Goal: Find specific page/section: Find specific page/section

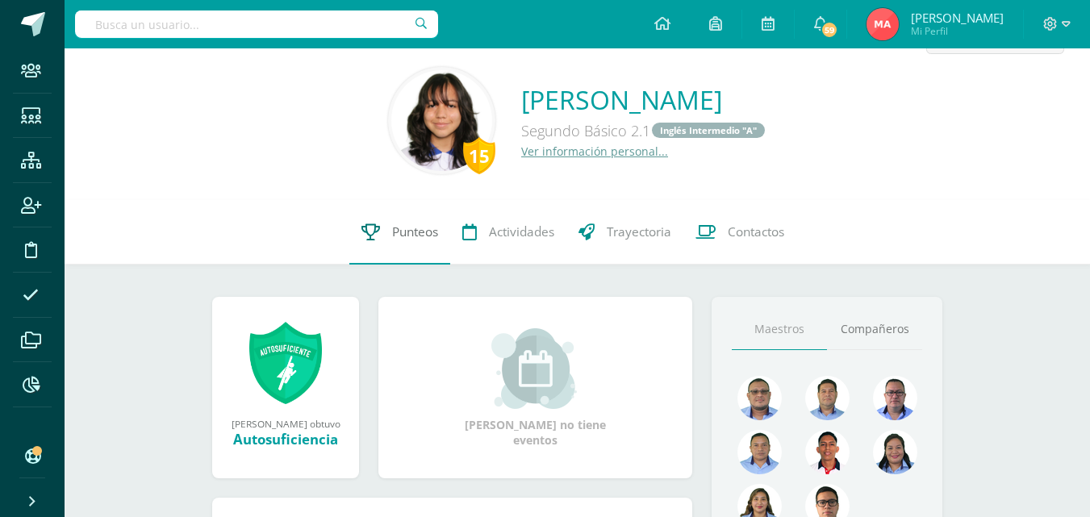
scroll to position [81, 0]
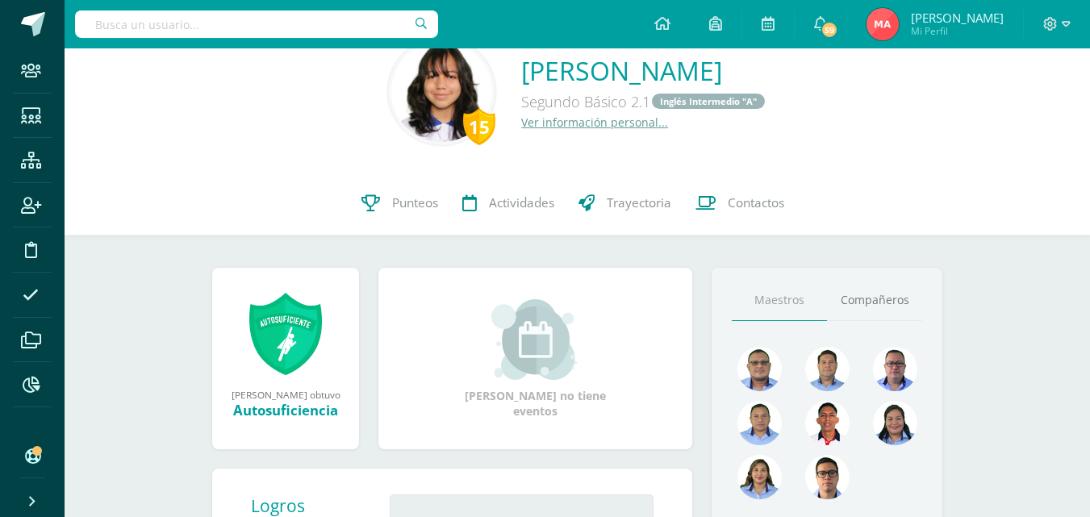
click at [221, 26] on input "text" at bounding box center [256, 23] width 363 height 27
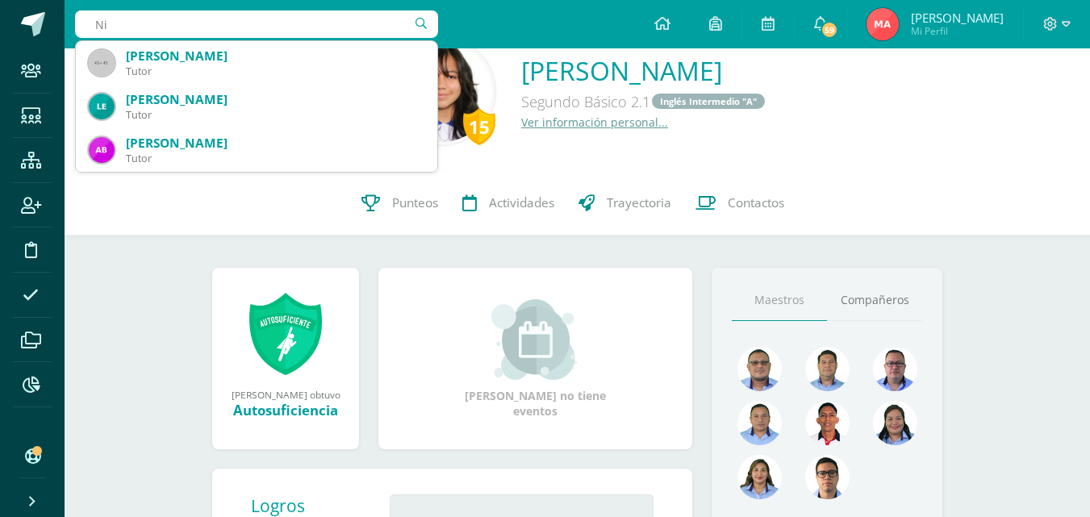
type input "N"
type input "Fredy Valdez"
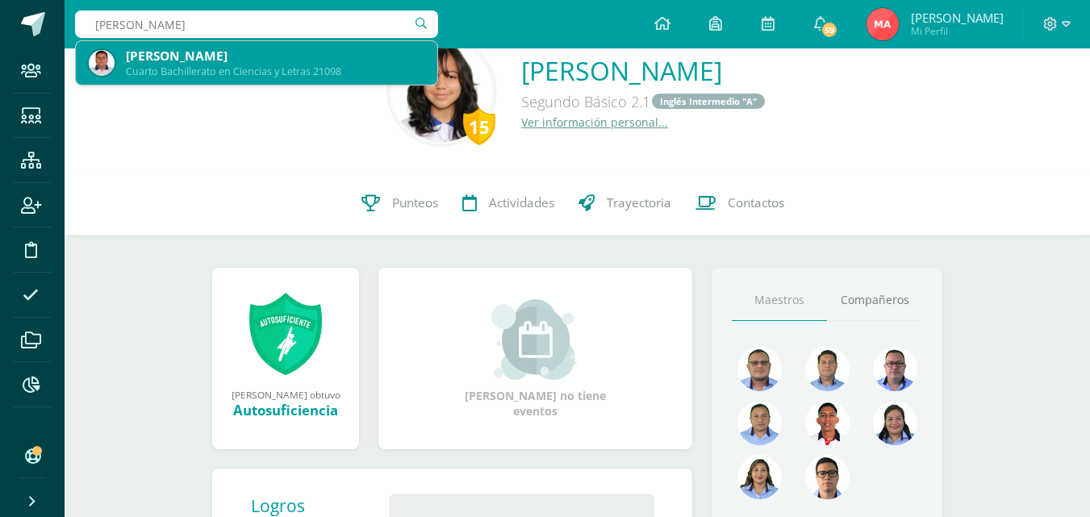
click at [303, 55] on div "[PERSON_NAME]" at bounding box center [275, 56] width 299 height 17
